Goal: Information Seeking & Learning: Find specific page/section

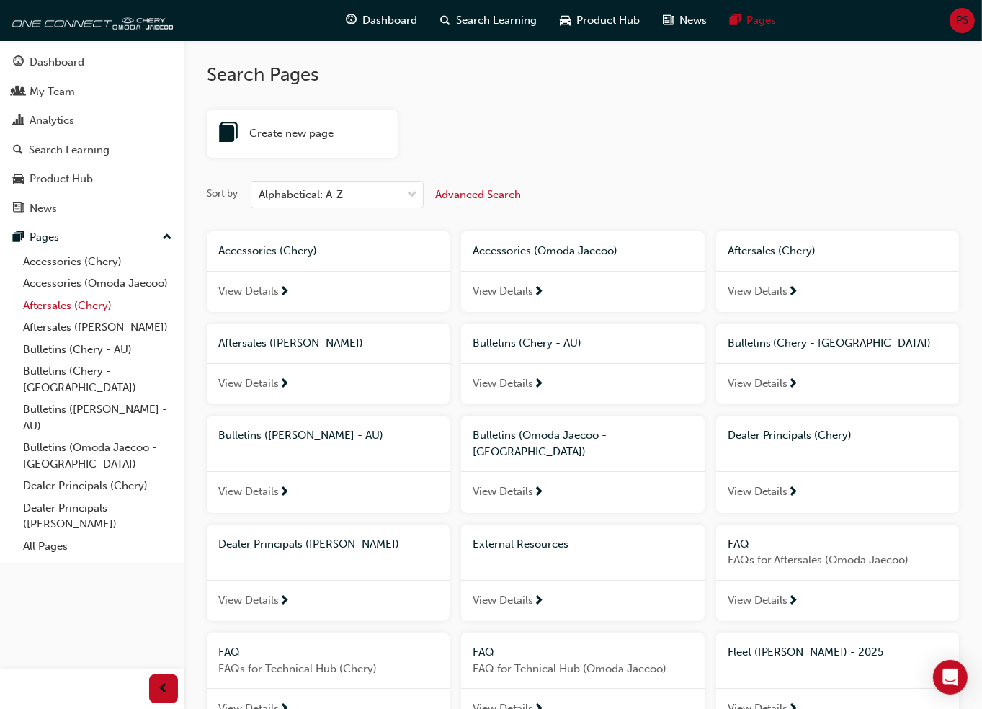
click at [86, 307] on link "Aftersales (Chery)" at bounding box center [97, 306] width 161 height 22
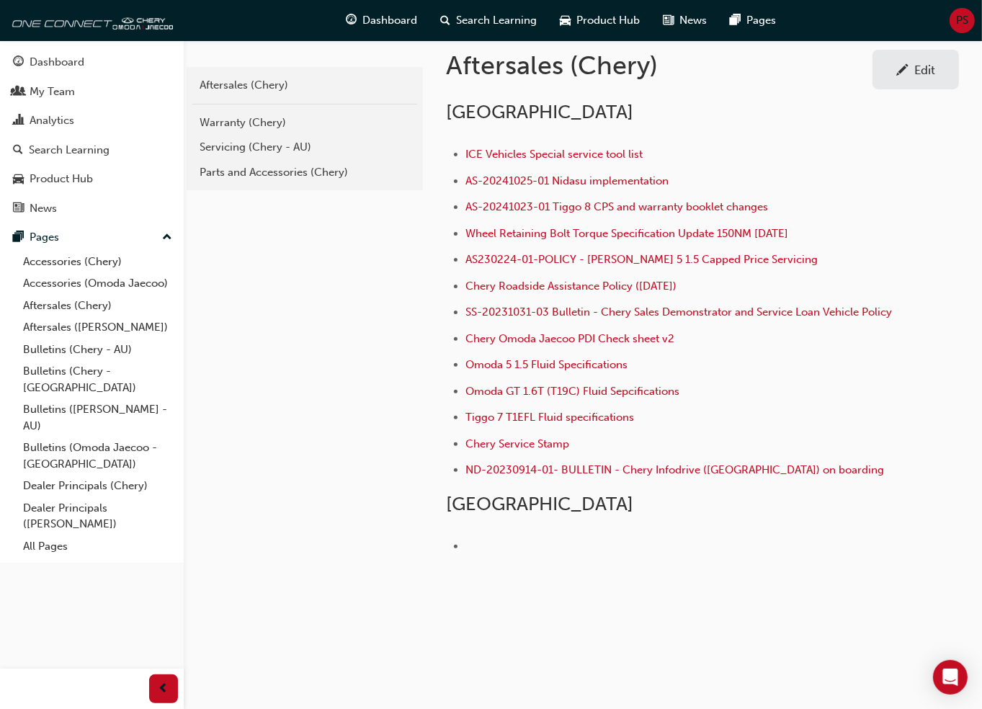
scroll to position [213, 0]
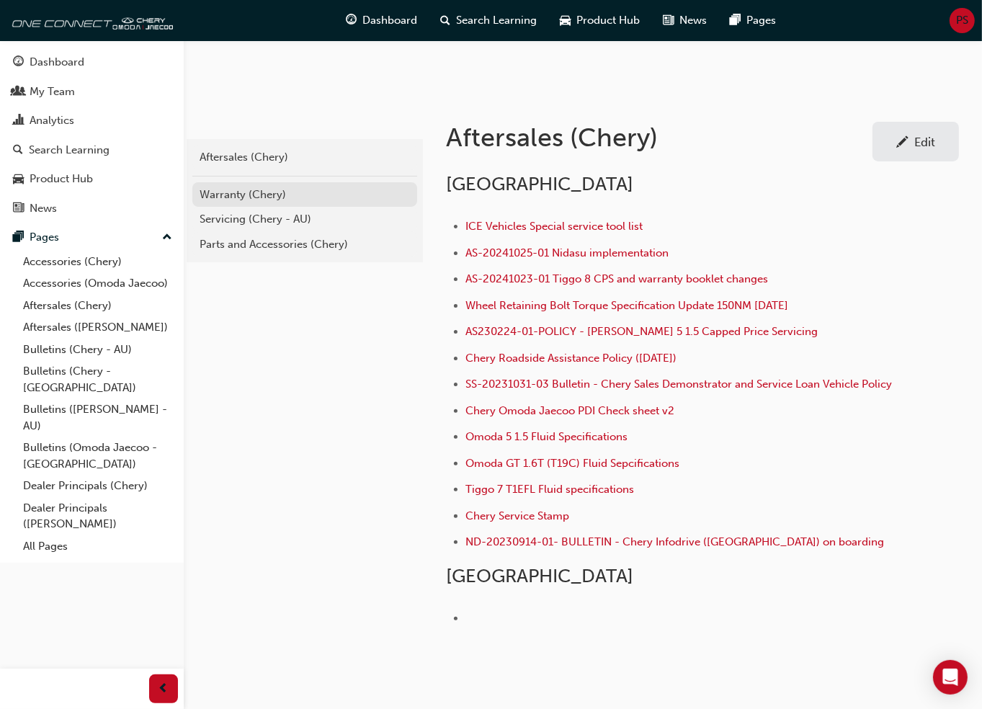
click at [239, 192] on div "Warranty (Chery)" at bounding box center [304, 195] width 210 height 17
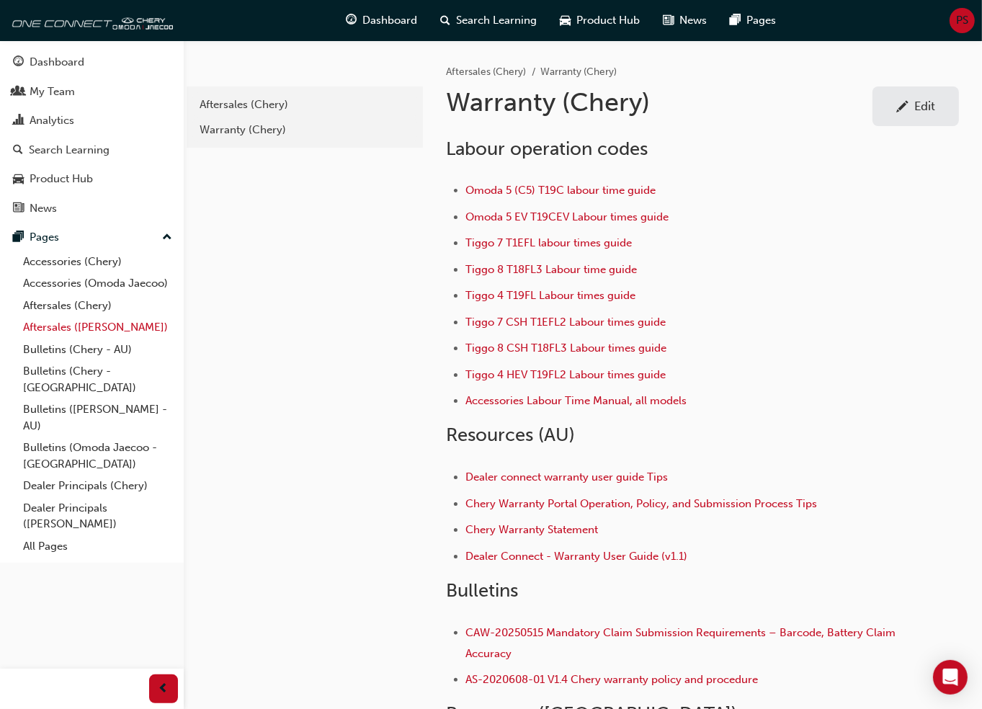
click at [124, 331] on link "Aftersales ([PERSON_NAME])" at bounding box center [97, 327] width 161 height 22
click at [66, 284] on link "Accessories (Omoda Jaecoo)" at bounding box center [97, 283] width 161 height 22
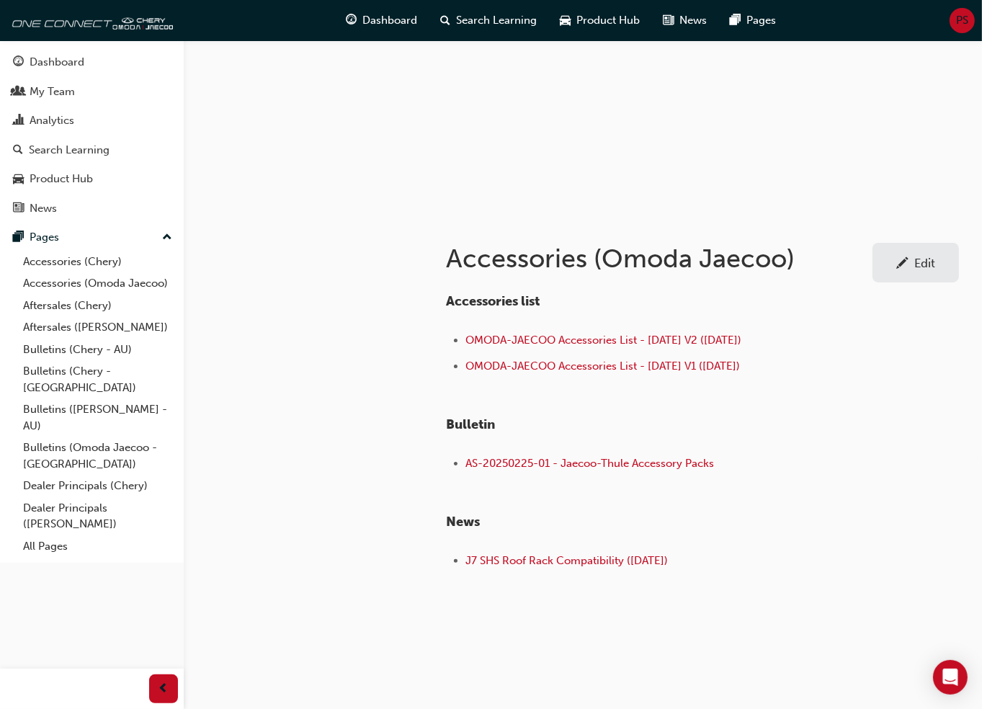
scroll to position [94, 0]
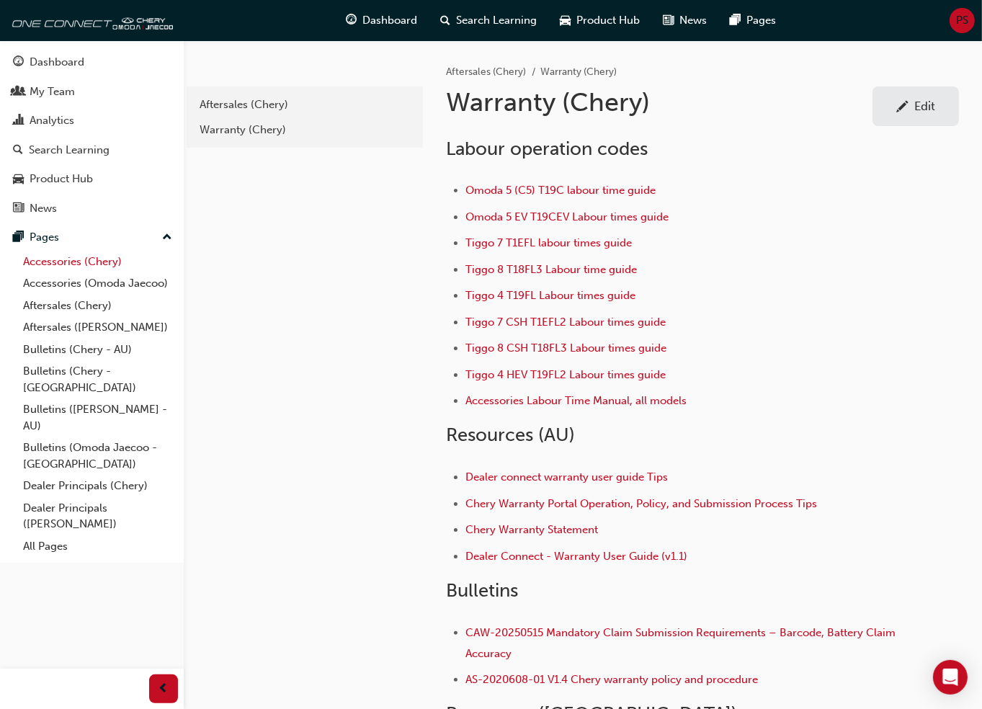
click at [74, 262] on link "Accessories (Chery)" at bounding box center [97, 262] width 161 height 22
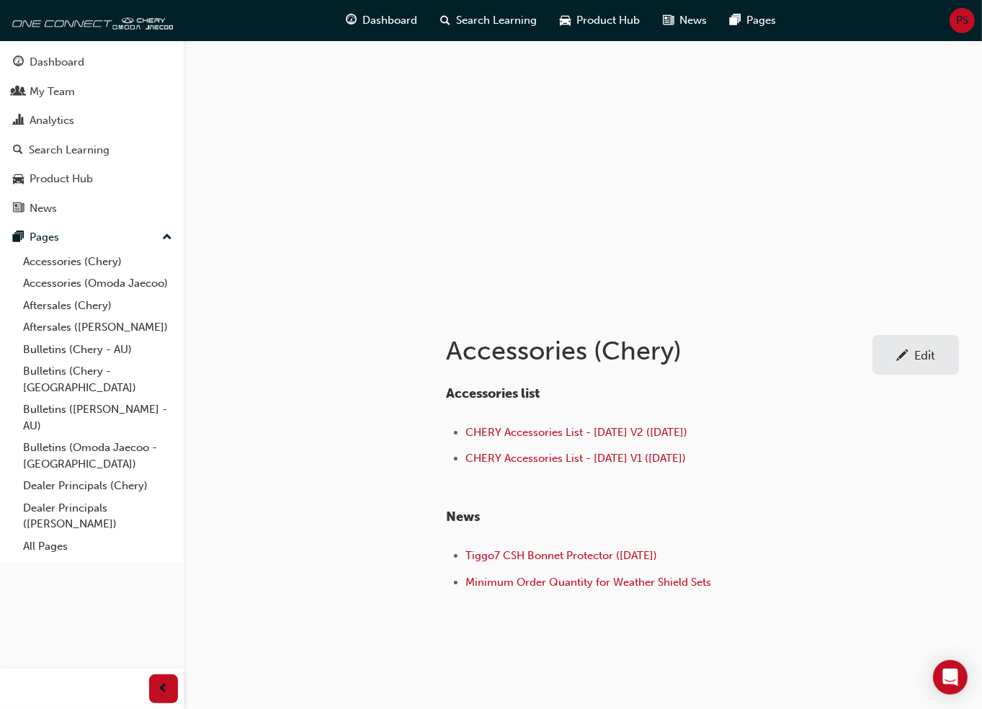
scroll to position [23, 0]
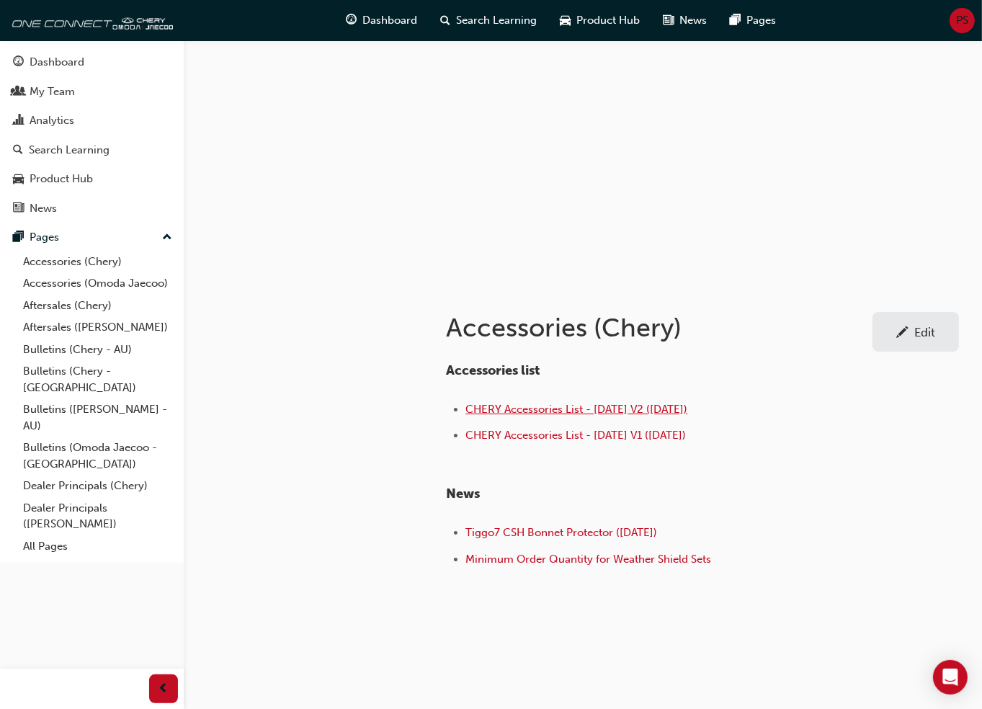
click at [623, 409] on span "CHERY Accessories List - [DATE] V2 ([DATE])" at bounding box center [576, 409] width 222 height 13
